Goal: Transaction & Acquisition: Subscribe to service/newsletter

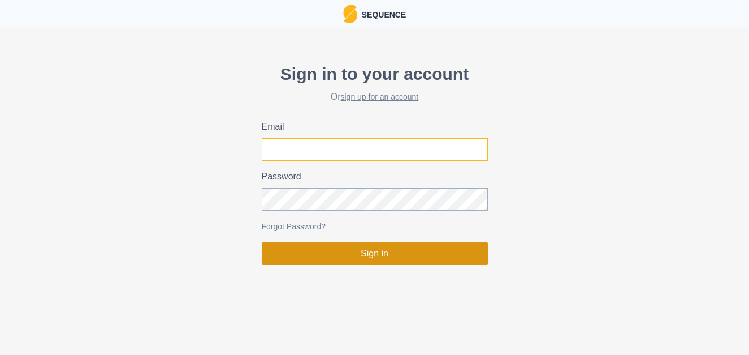
type input "[PERSON_NAME][EMAIL_ADDRESS][DOMAIN_NAME]"
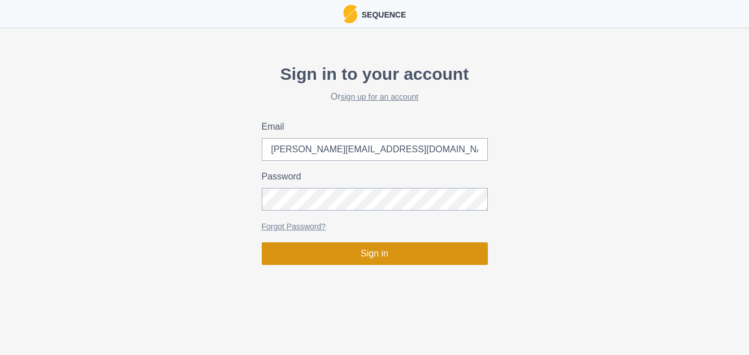
click at [417, 257] on button "Sign in" at bounding box center [375, 253] width 226 height 23
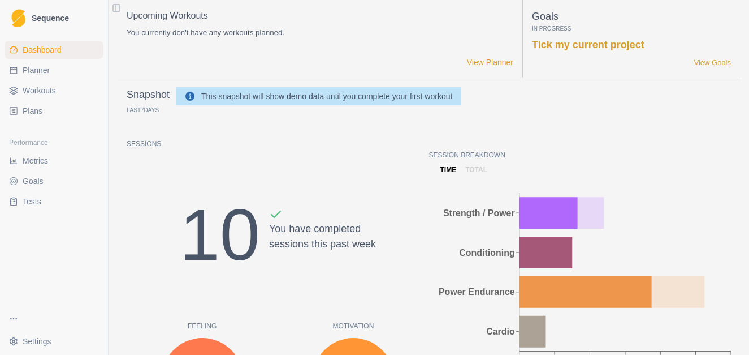
click at [32, 339] on html "Sequence Dashboard Planner Workouts Plans Performance Metrics Goals Tests Setti…" at bounding box center [374, 177] width 749 height 355
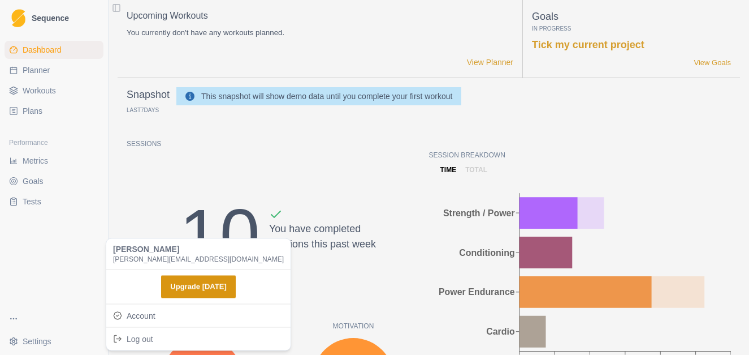
click at [185, 283] on button "Upgrade Today" at bounding box center [198, 286] width 74 height 23
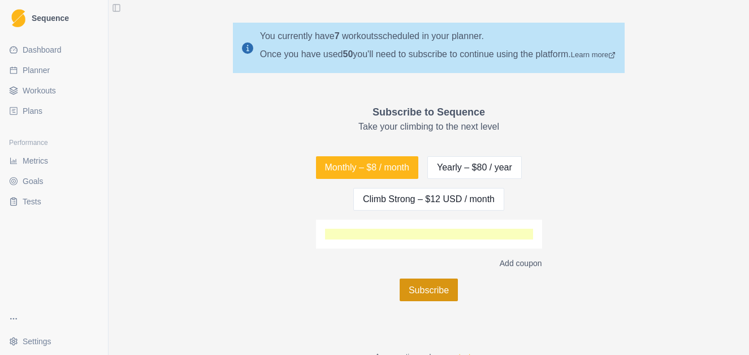
click at [423, 291] on button "Subscribe" at bounding box center [429, 289] width 58 height 23
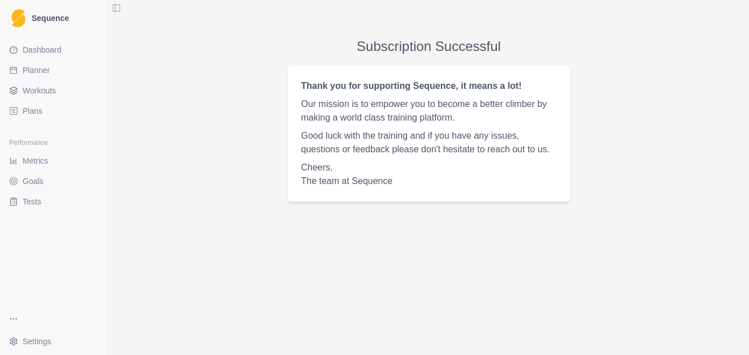
click at [55, 50] on span "Dashboard" at bounding box center [42, 49] width 39 height 11
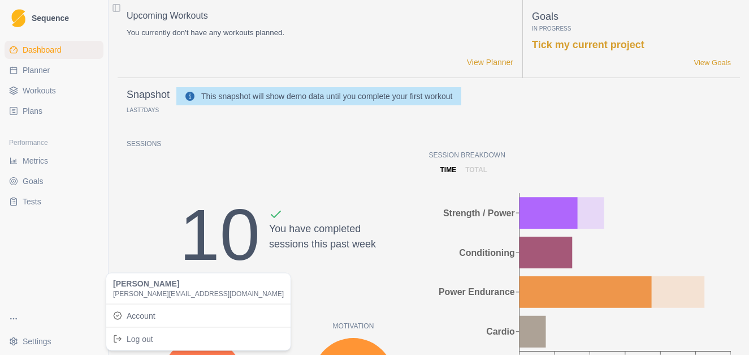
click at [41, 347] on html "Sequence Dashboard Planner Workouts Plans Performance Metrics Goals Tests Setti…" at bounding box center [374, 177] width 749 height 355
click at [7, 317] on html "Sequence Dashboard Planner Workouts Plans Performance Metrics Goals Tests Setti…" at bounding box center [374, 177] width 749 height 355
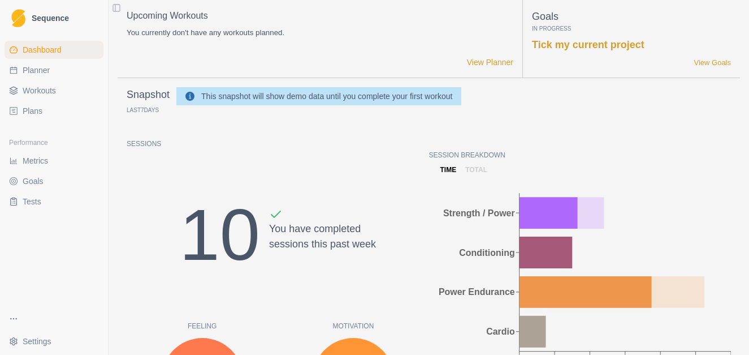
click at [11, 317] on html "Sequence Dashboard Planner Workouts Plans Performance Metrics Goals Tests Setti…" at bounding box center [374, 177] width 749 height 355
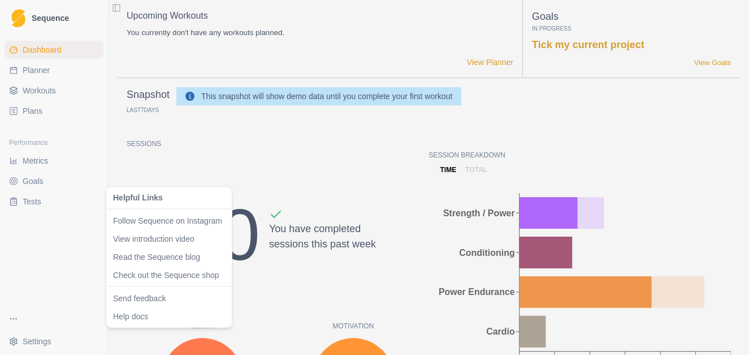
click at [11, 317] on html "Sequence Dashboard Planner Workouts Plans Performance Metrics Goals Tests Setti…" at bounding box center [374, 177] width 749 height 355
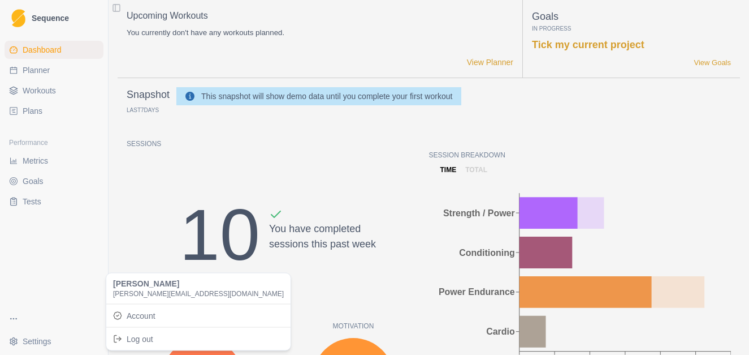
click at [29, 343] on html "Sequence Dashboard Planner Workouts Plans Performance Metrics Goals Tests Setti…" at bounding box center [374, 177] width 749 height 355
click at [159, 313] on link "Account" at bounding box center [199, 315] width 180 height 18
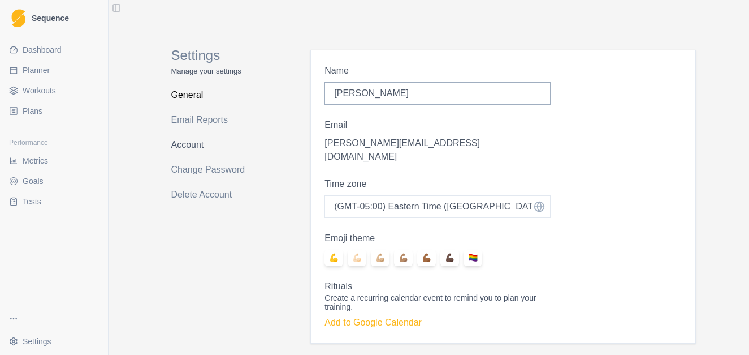
click at [196, 145] on link "Account" at bounding box center [216, 145] width 90 height 18
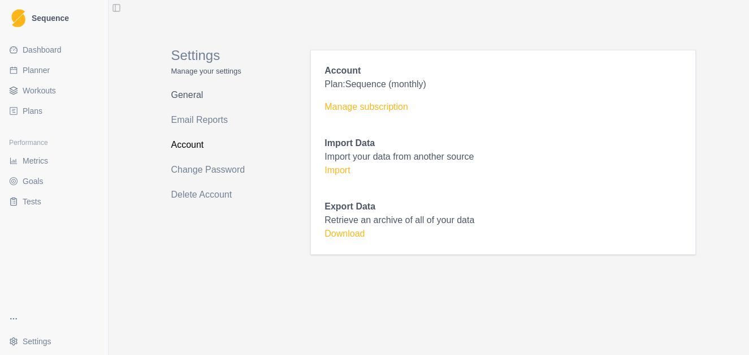
click at [202, 89] on link "General" at bounding box center [216, 95] width 90 height 18
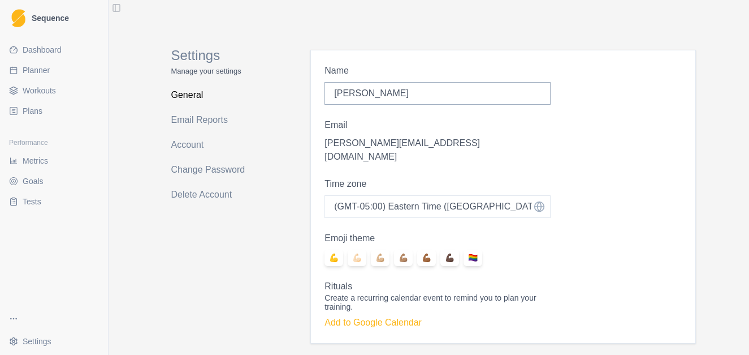
click at [40, 44] on span "Dashboard" at bounding box center [42, 49] width 39 height 11
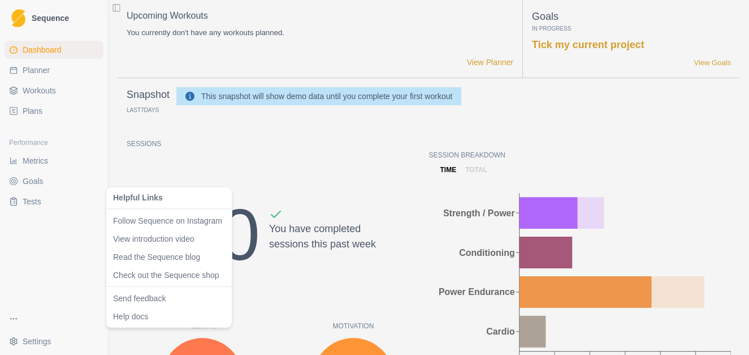
click at [12, 317] on html "Sequence Dashboard Planner Workouts Plans Performance Metrics Goals Tests Setti…" at bounding box center [374, 177] width 749 height 355
click at [38, 283] on html "Sequence Dashboard Planner Workouts Plans Performance Metrics Goals Tests Setti…" at bounding box center [374, 177] width 749 height 355
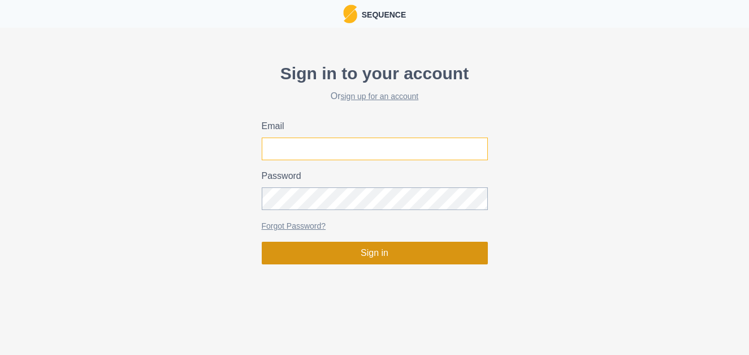
type input "[PERSON_NAME][EMAIL_ADDRESS][DOMAIN_NAME]"
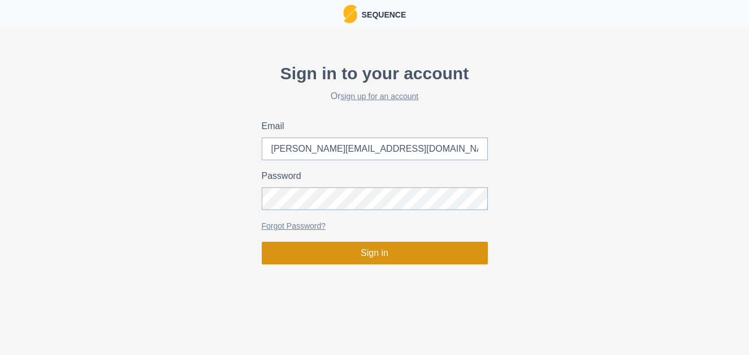
click at [317, 246] on button "Sign in" at bounding box center [375, 252] width 226 height 23
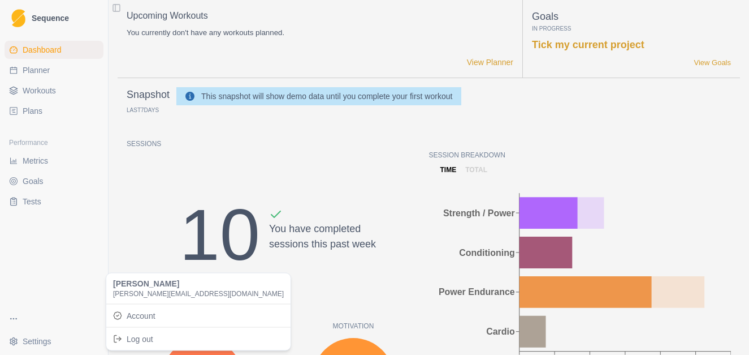
click at [32, 342] on html "Sequence Dashboard Planner Workouts Plans Performance Metrics Goals Tests Setti…" at bounding box center [374, 177] width 749 height 355
click at [140, 318] on link "Account" at bounding box center [199, 315] width 180 height 18
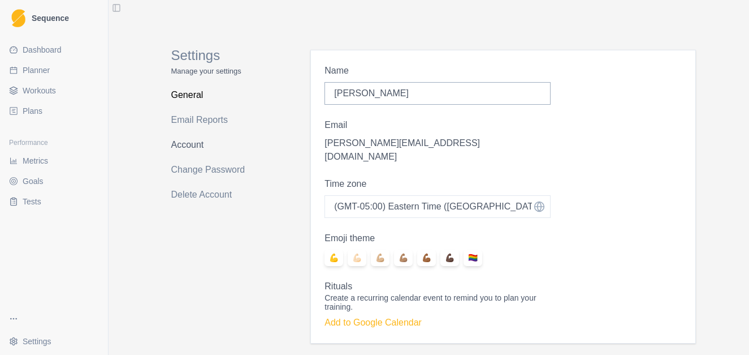
click at [204, 148] on link "Account" at bounding box center [216, 145] width 90 height 18
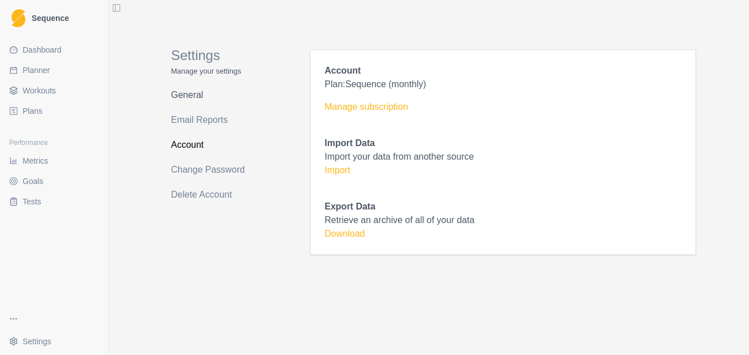
click at [189, 100] on link "General" at bounding box center [216, 95] width 90 height 18
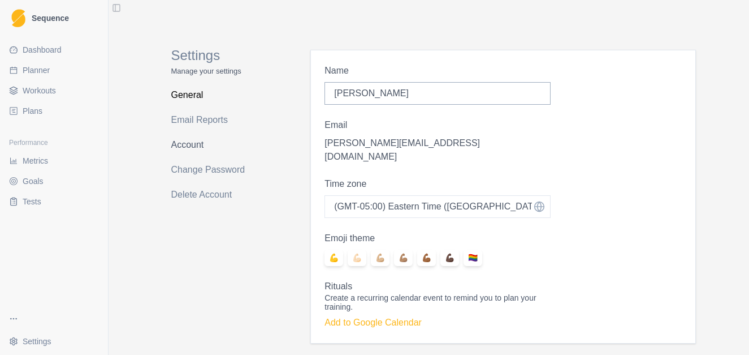
click at [192, 141] on link "Account" at bounding box center [216, 145] width 90 height 18
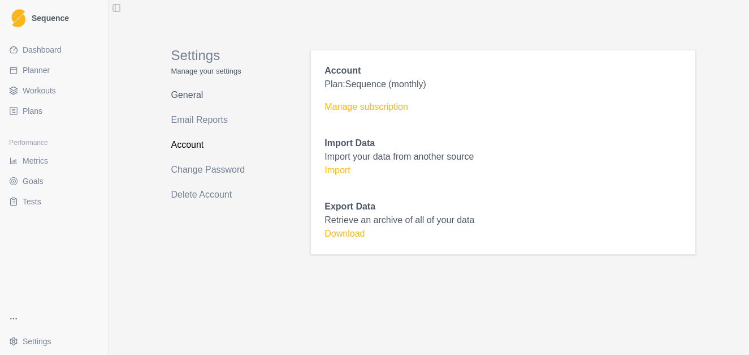
click at [198, 96] on link "General" at bounding box center [216, 95] width 90 height 18
